Goal: Task Accomplishment & Management: Manage account settings

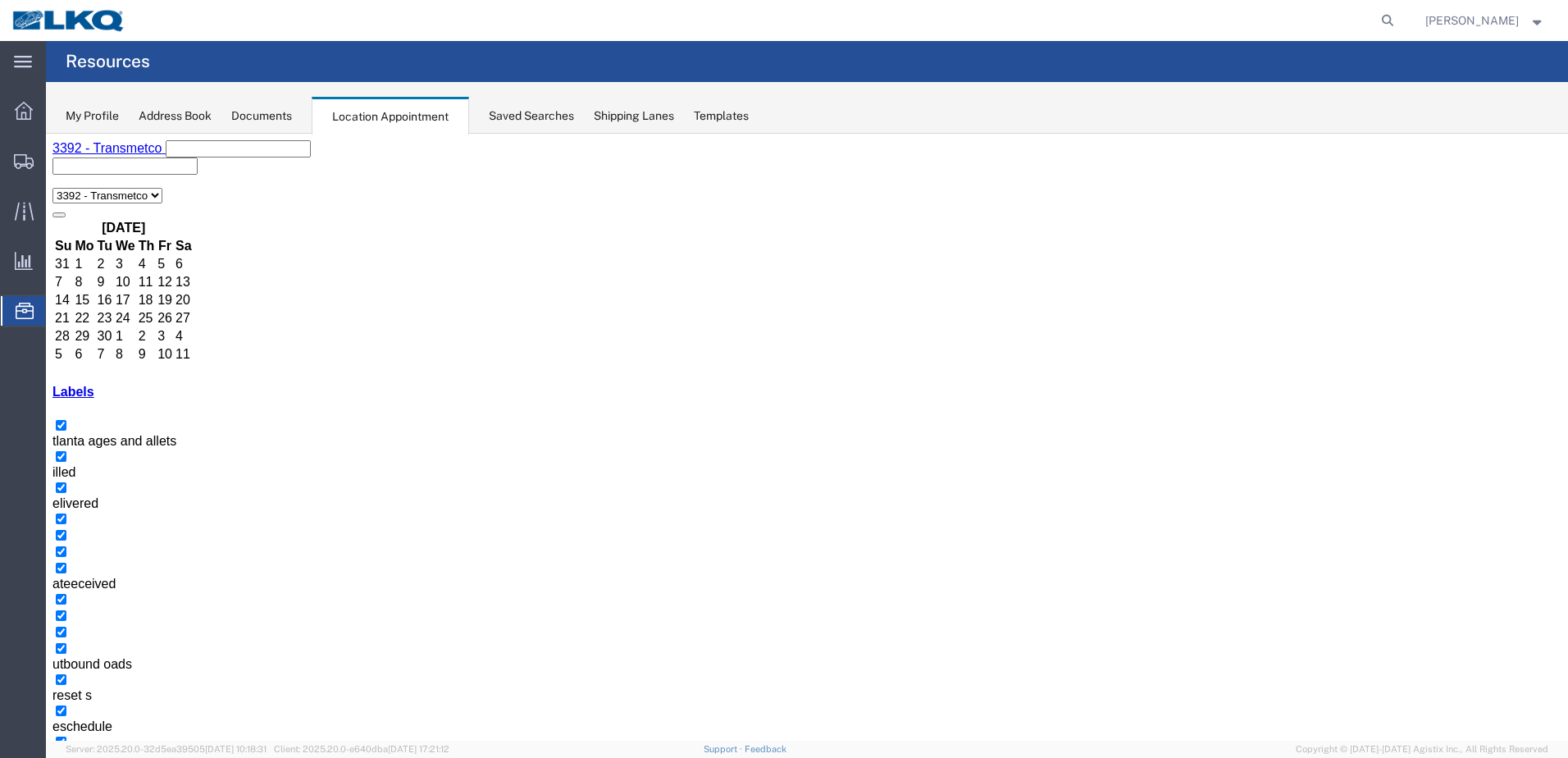
drag, startPoint x: 703, startPoint y: 316, endPoint x: 770, endPoint y: 318, distance: 67.0
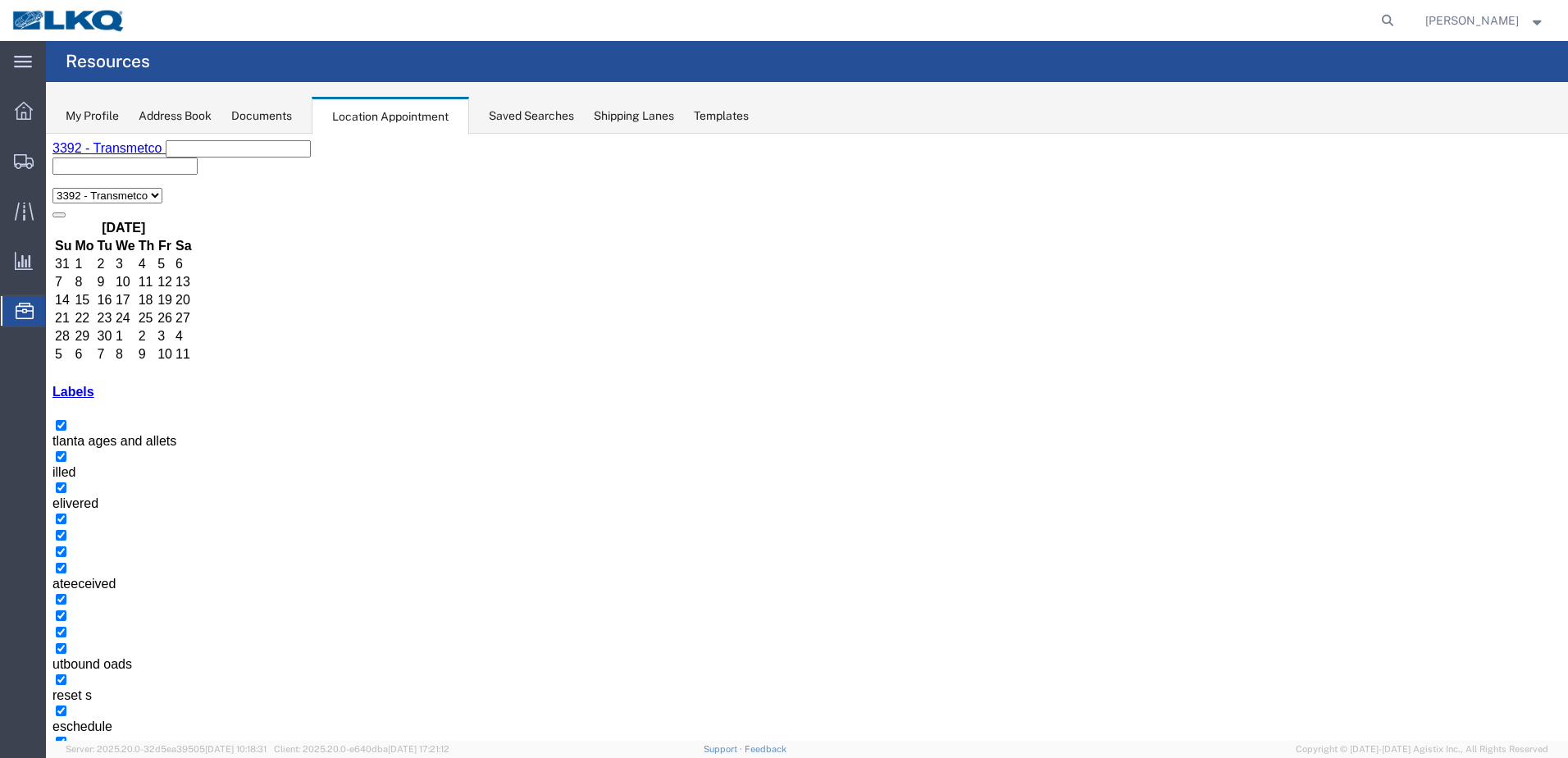
select select "1"
select select
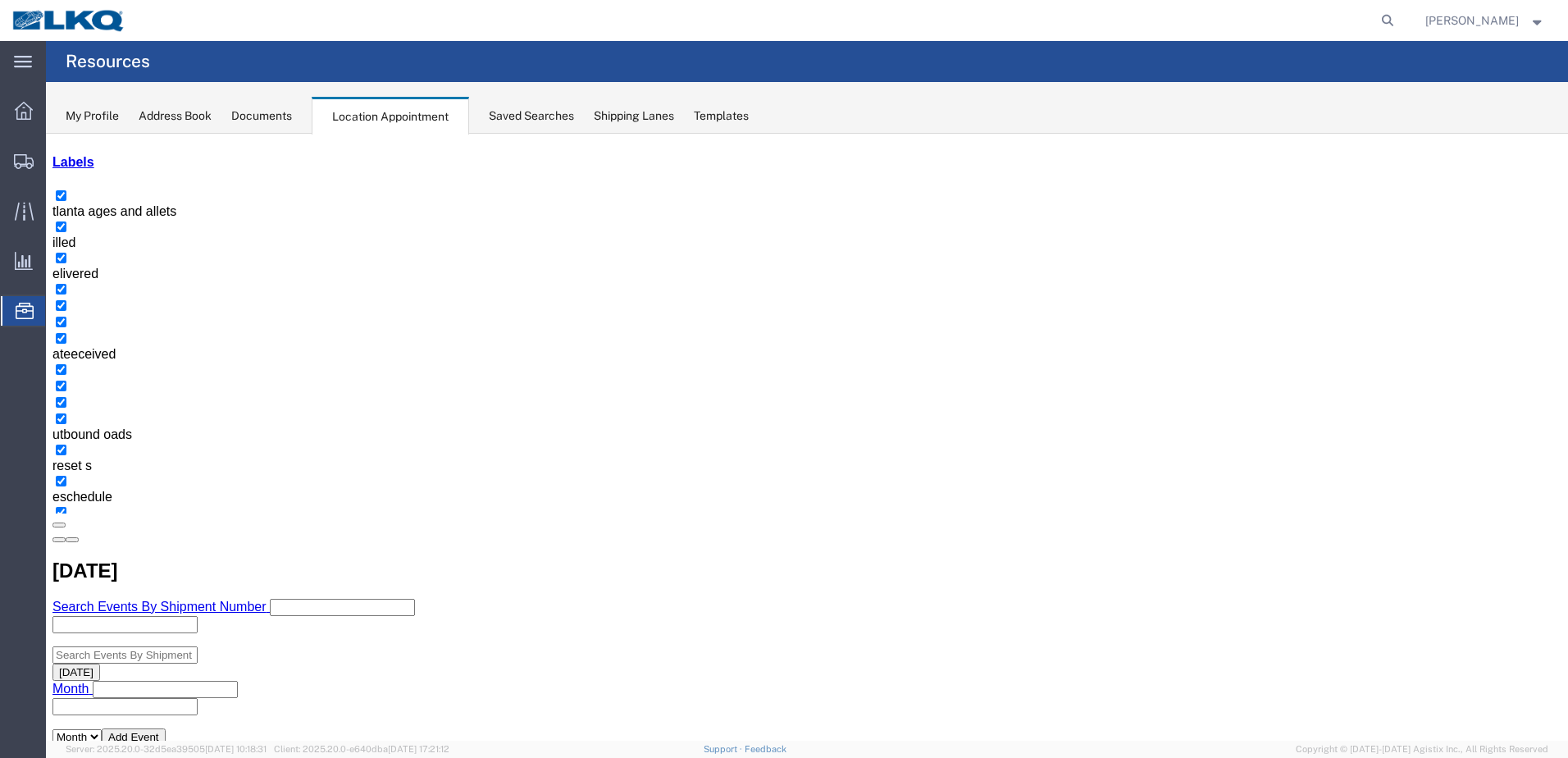
scroll to position [82, 0]
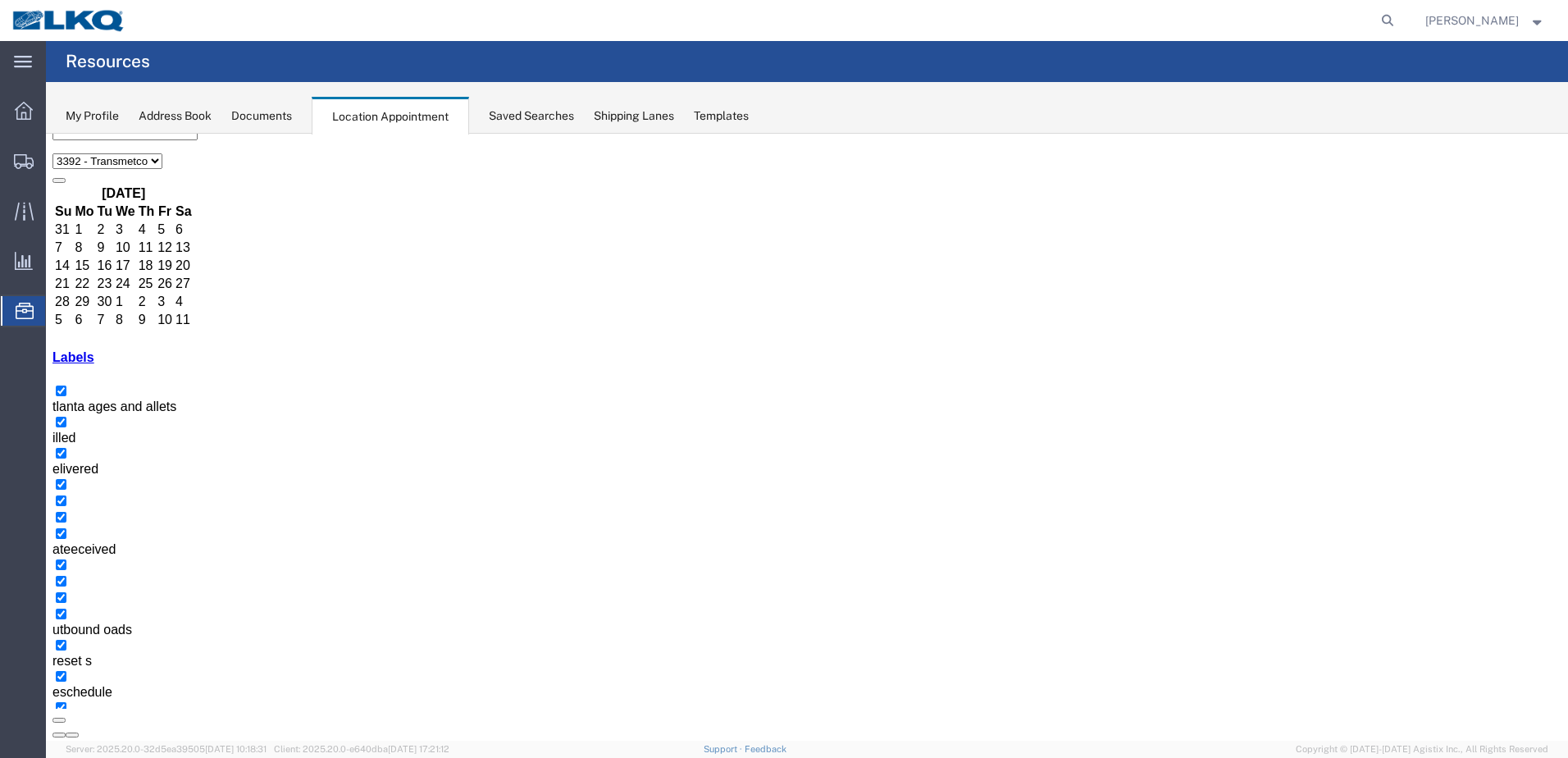
scroll to position [0, 0]
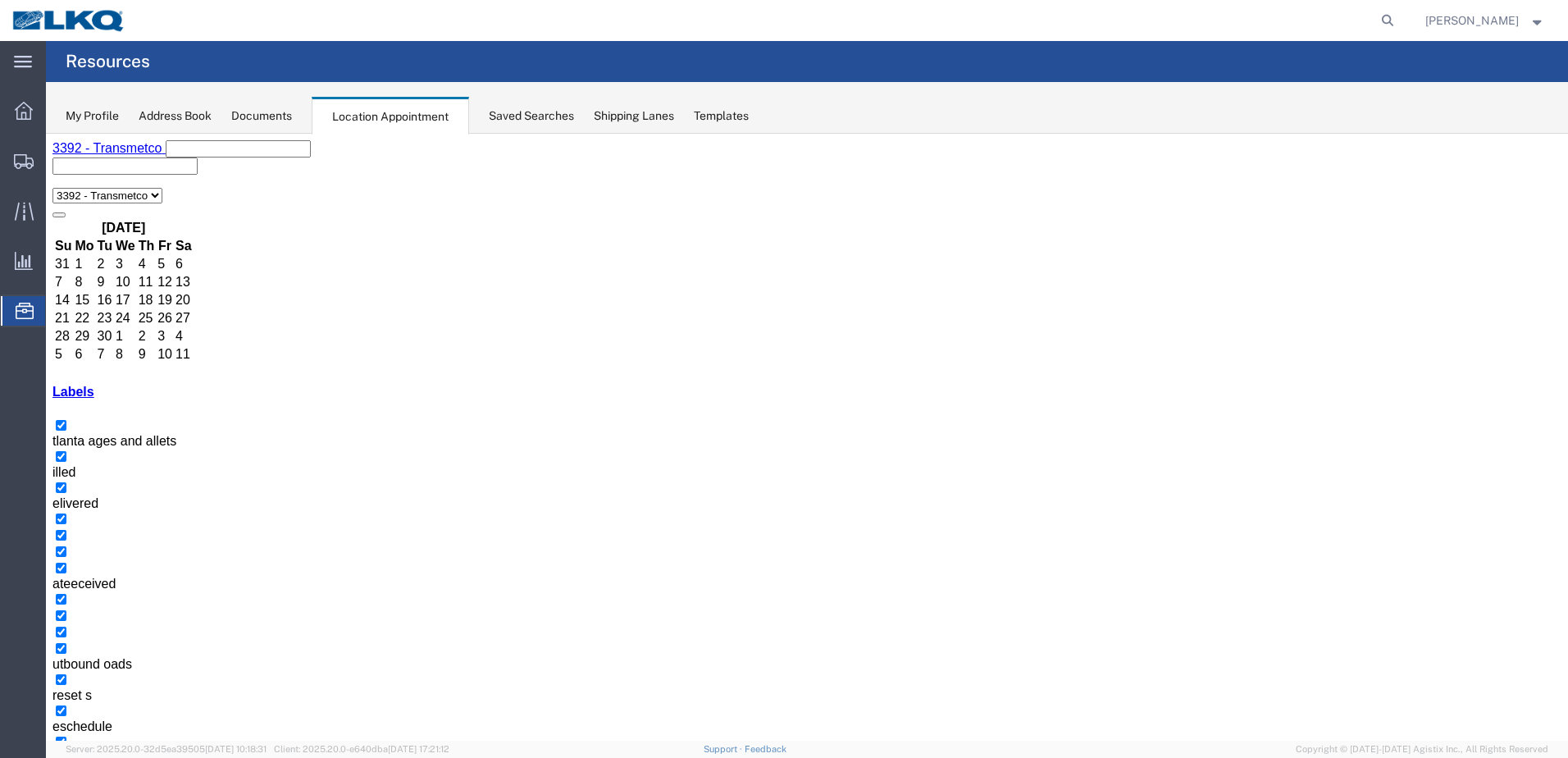
drag, startPoint x: 1222, startPoint y: 610, endPoint x: 1195, endPoint y: 604, distance: 27.7
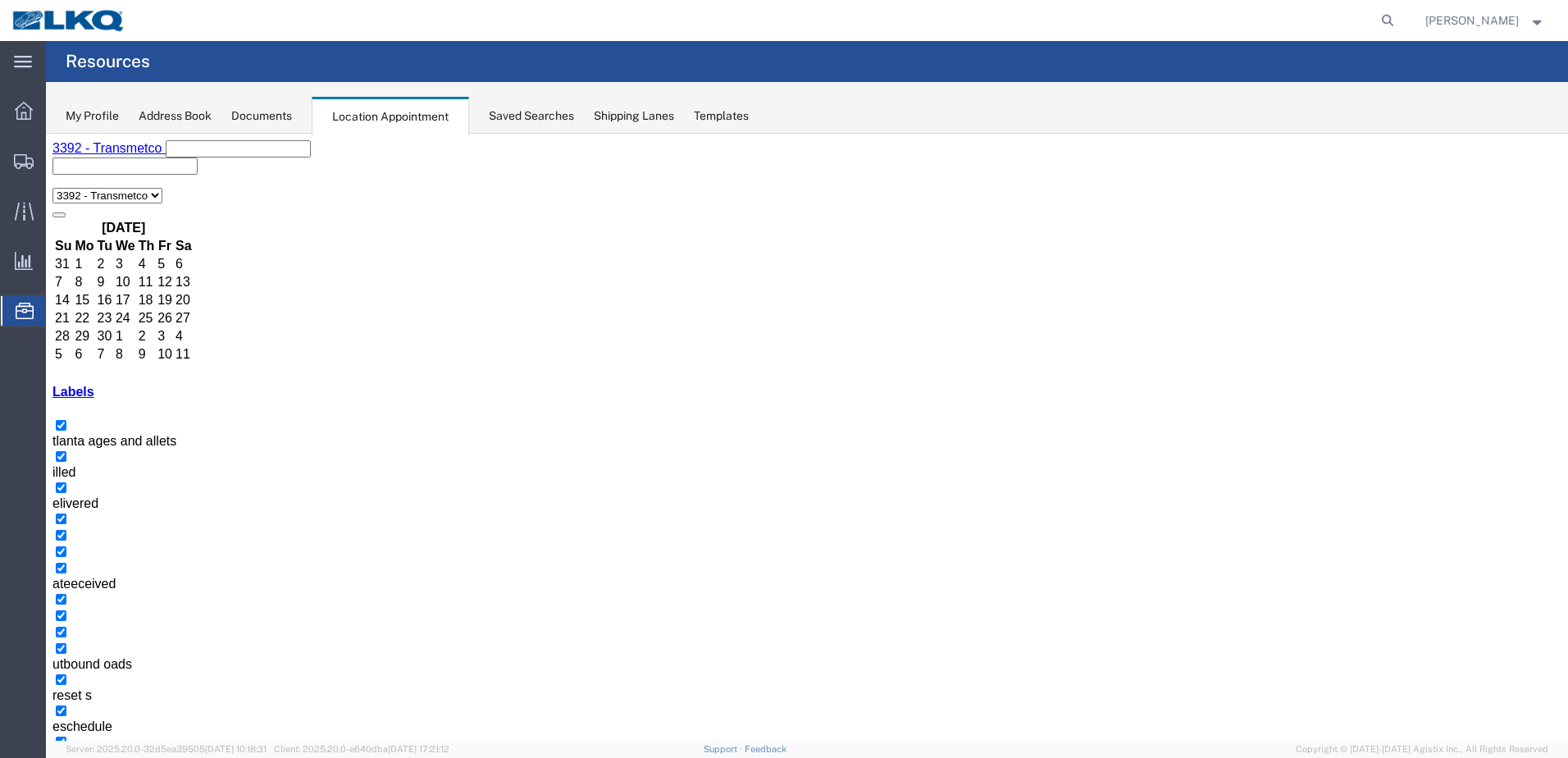
select select "1"
select select "23"
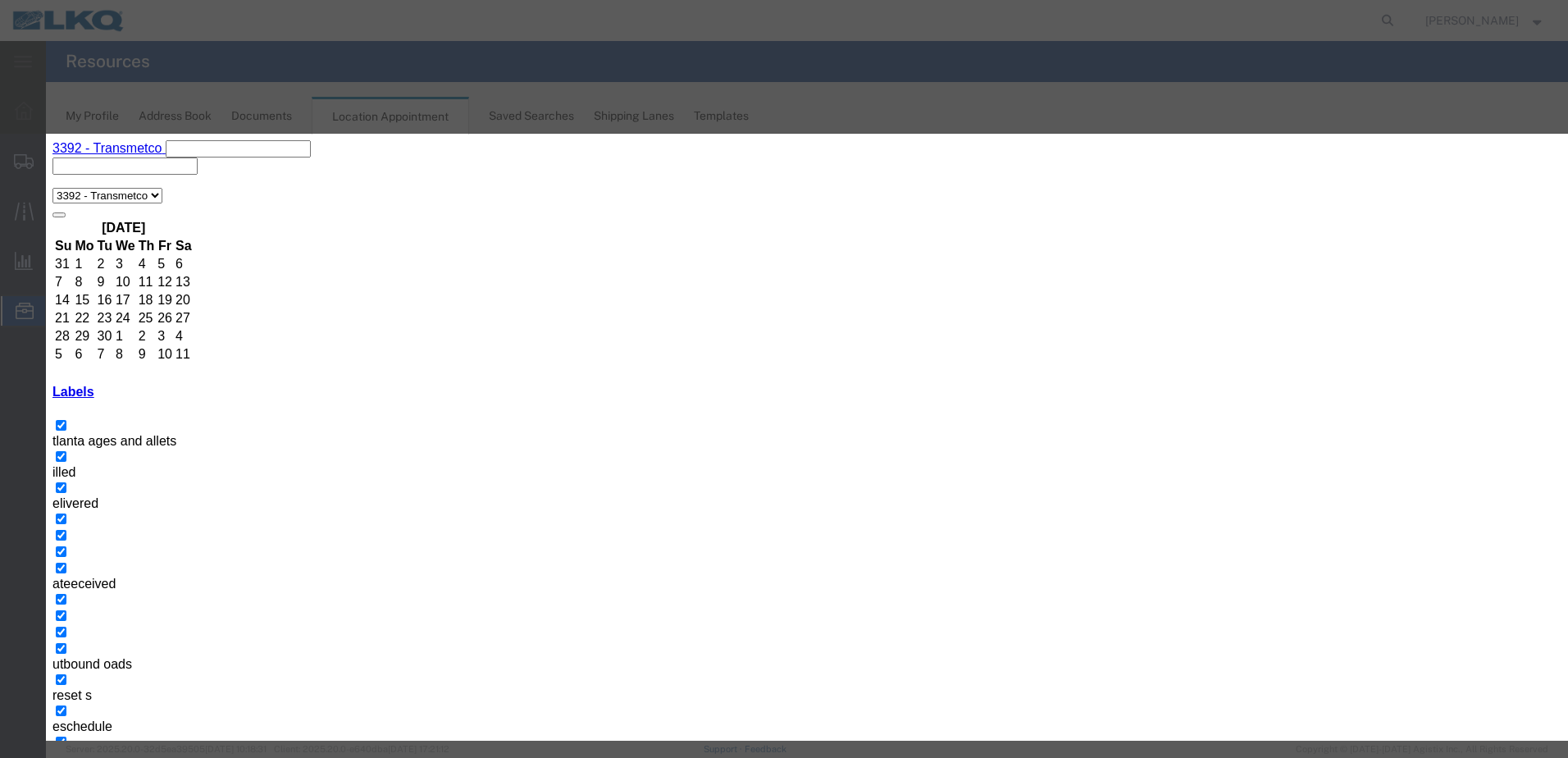
type input "T31409- Kripke - Loose"
